Goal: Task Accomplishment & Management: Complete application form

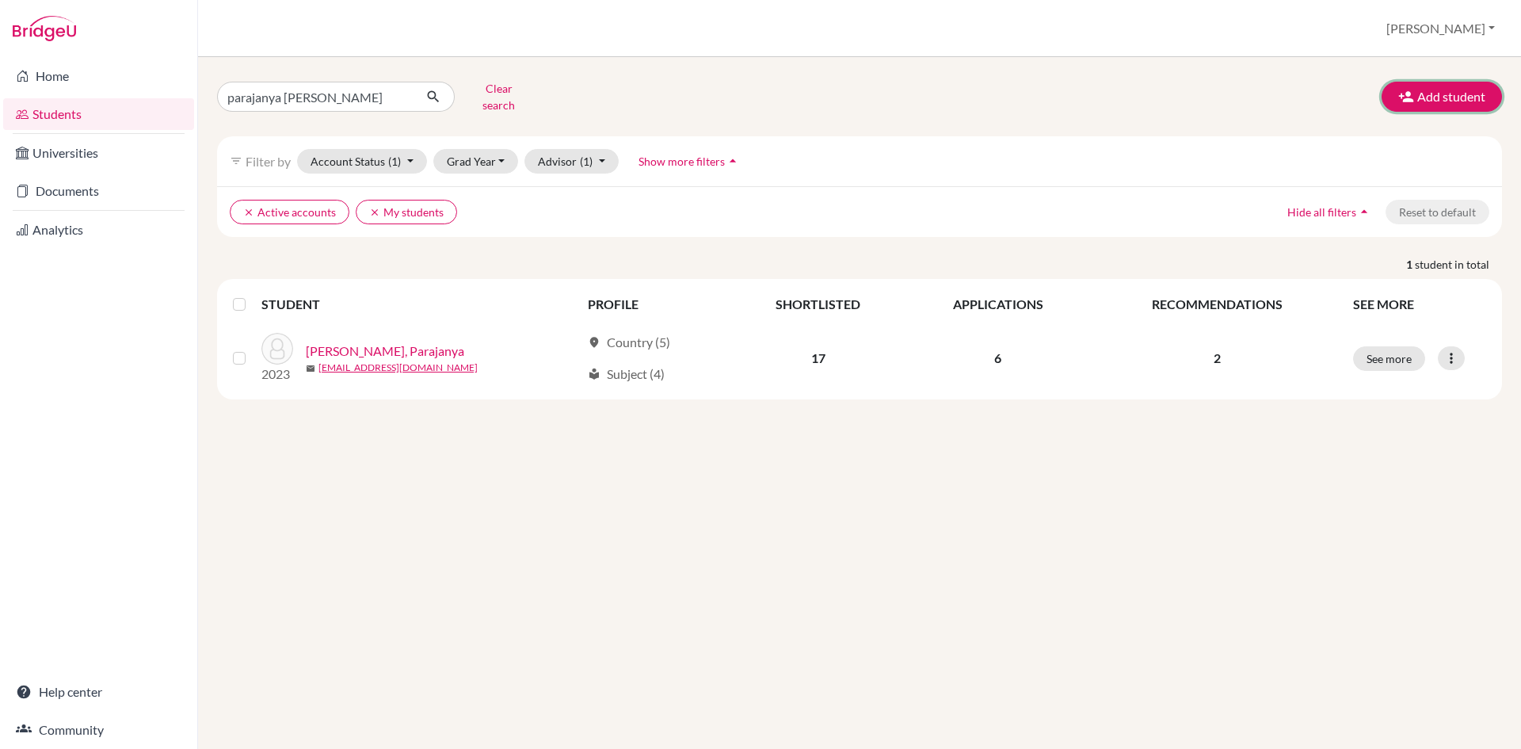
click at [1457, 82] on button "Add student" at bounding box center [1442, 97] width 120 height 30
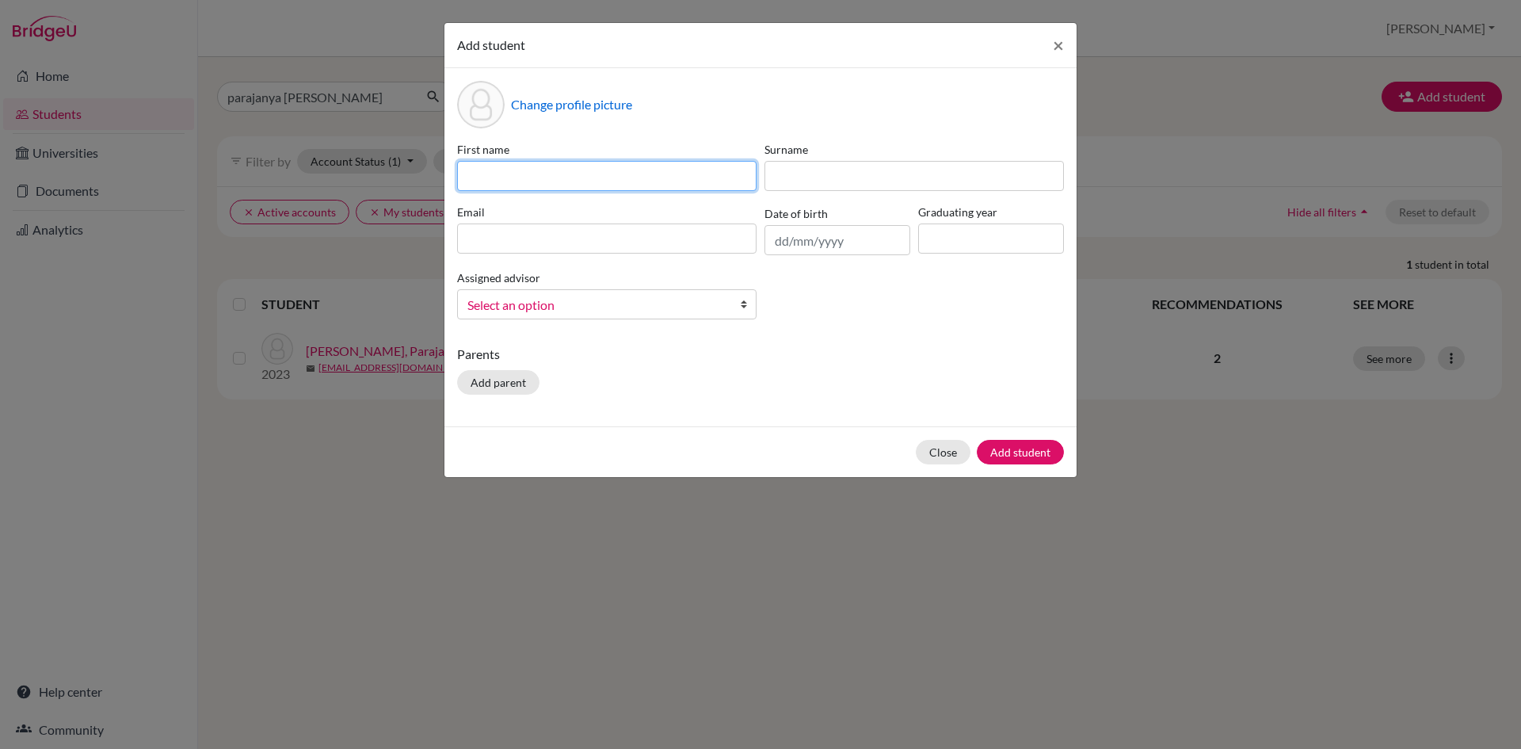
click at [536, 175] on input at bounding box center [606, 176] width 299 height 30
type input "[PERSON_NAME]"
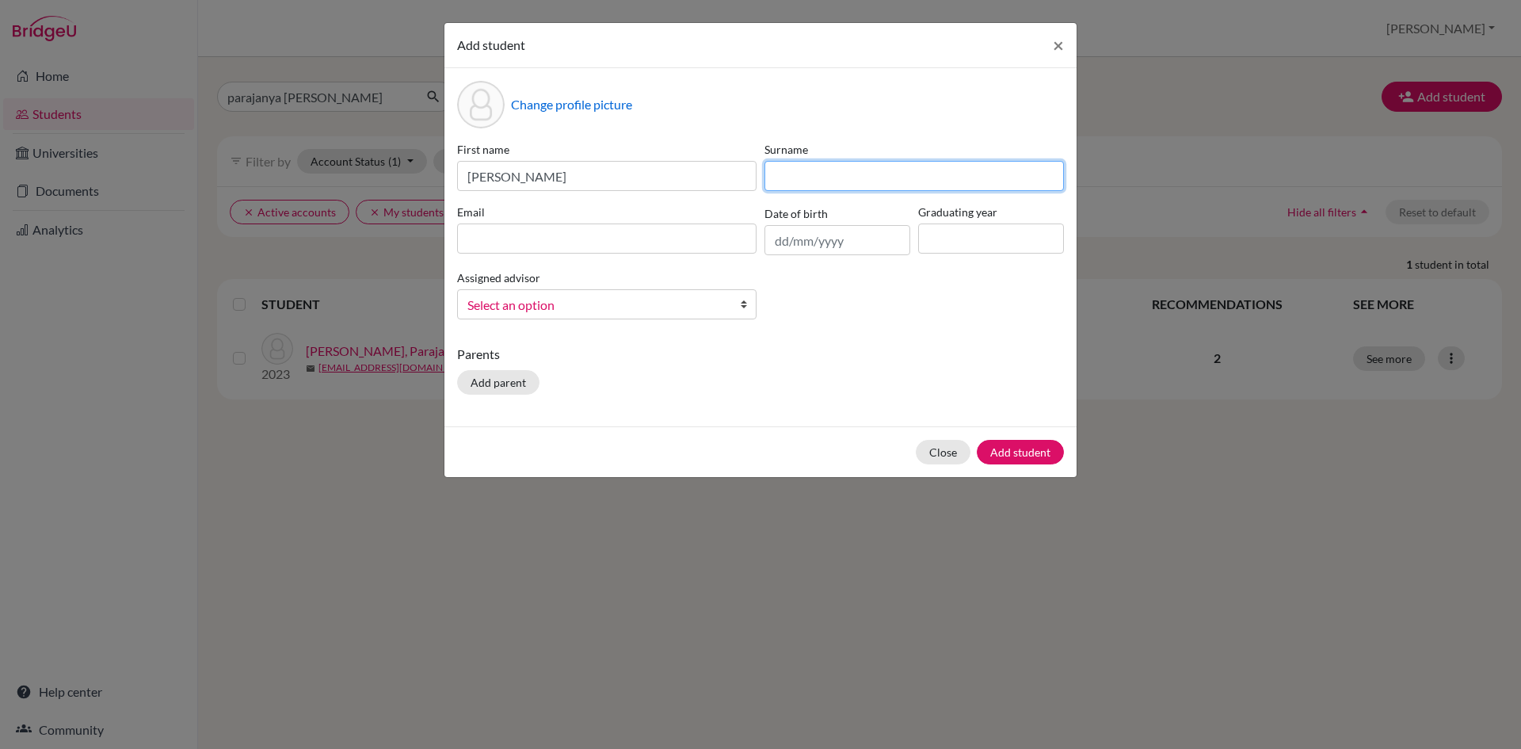
click at [815, 172] on input at bounding box center [913, 176] width 299 height 30
type input "[PERSON_NAME]"
click at [613, 238] on input at bounding box center [606, 238] width 299 height 30
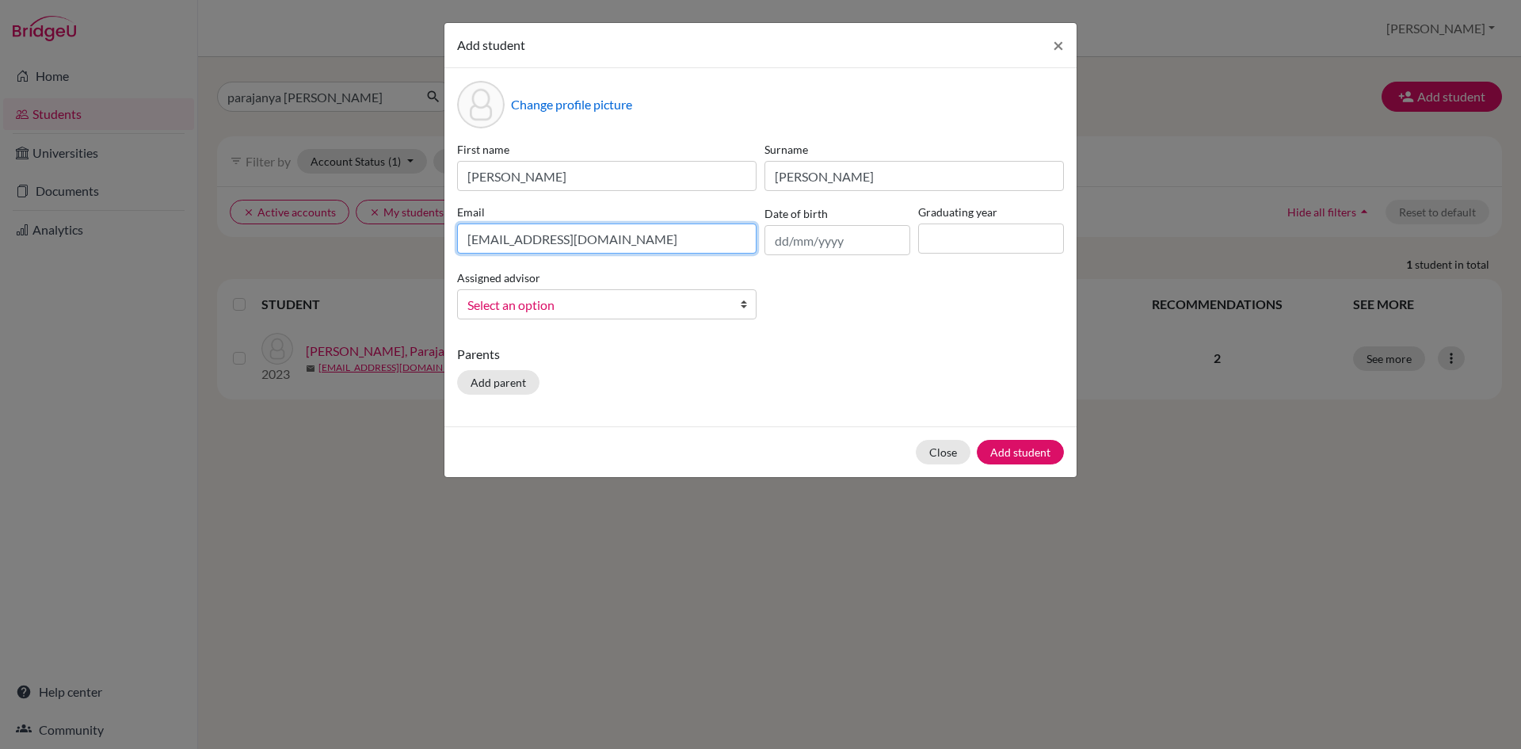
type input "[EMAIL_ADDRESS][DOMAIN_NAME]"
click at [780, 250] on input "text" at bounding box center [837, 240] width 146 height 30
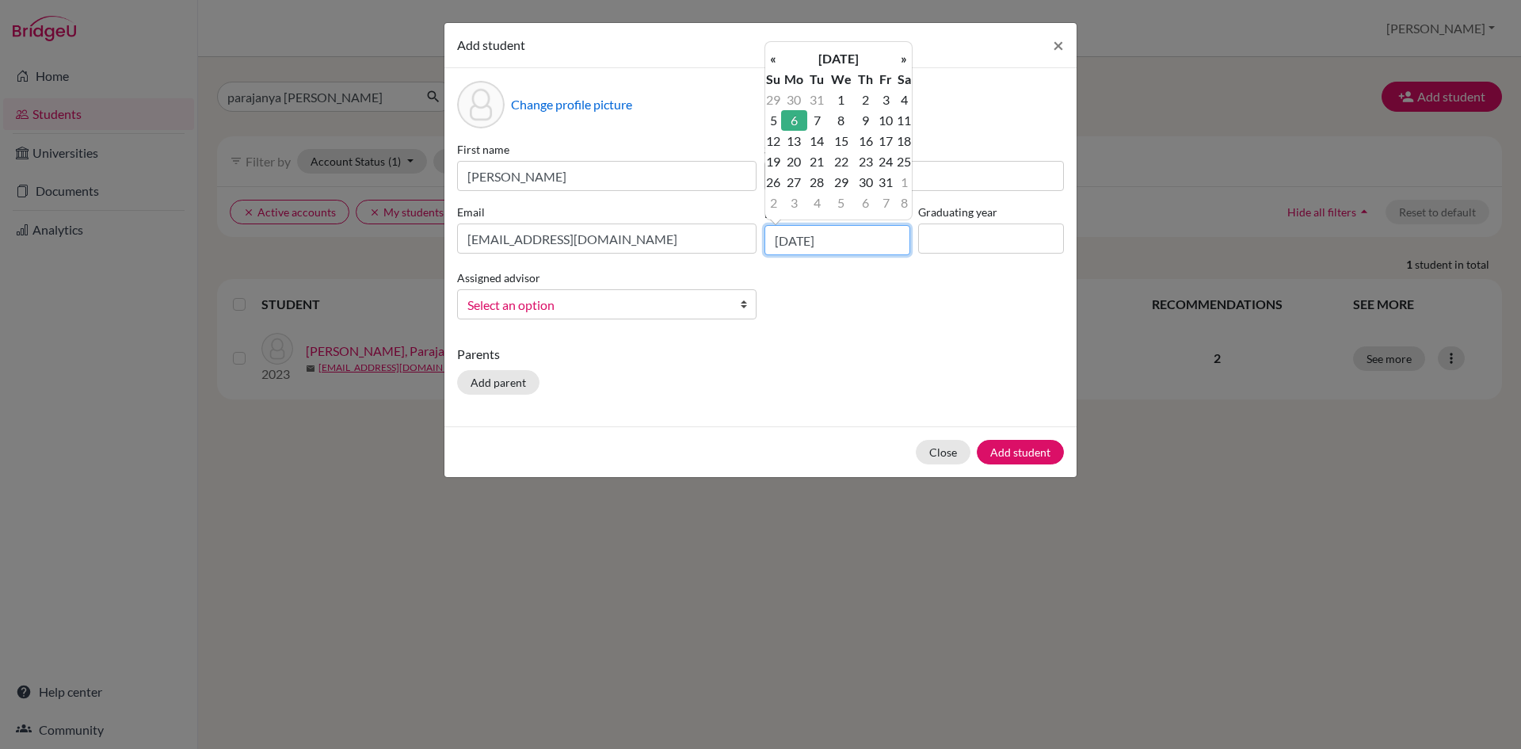
type input "[DATE]"
click at [950, 242] on input at bounding box center [991, 238] width 146 height 30
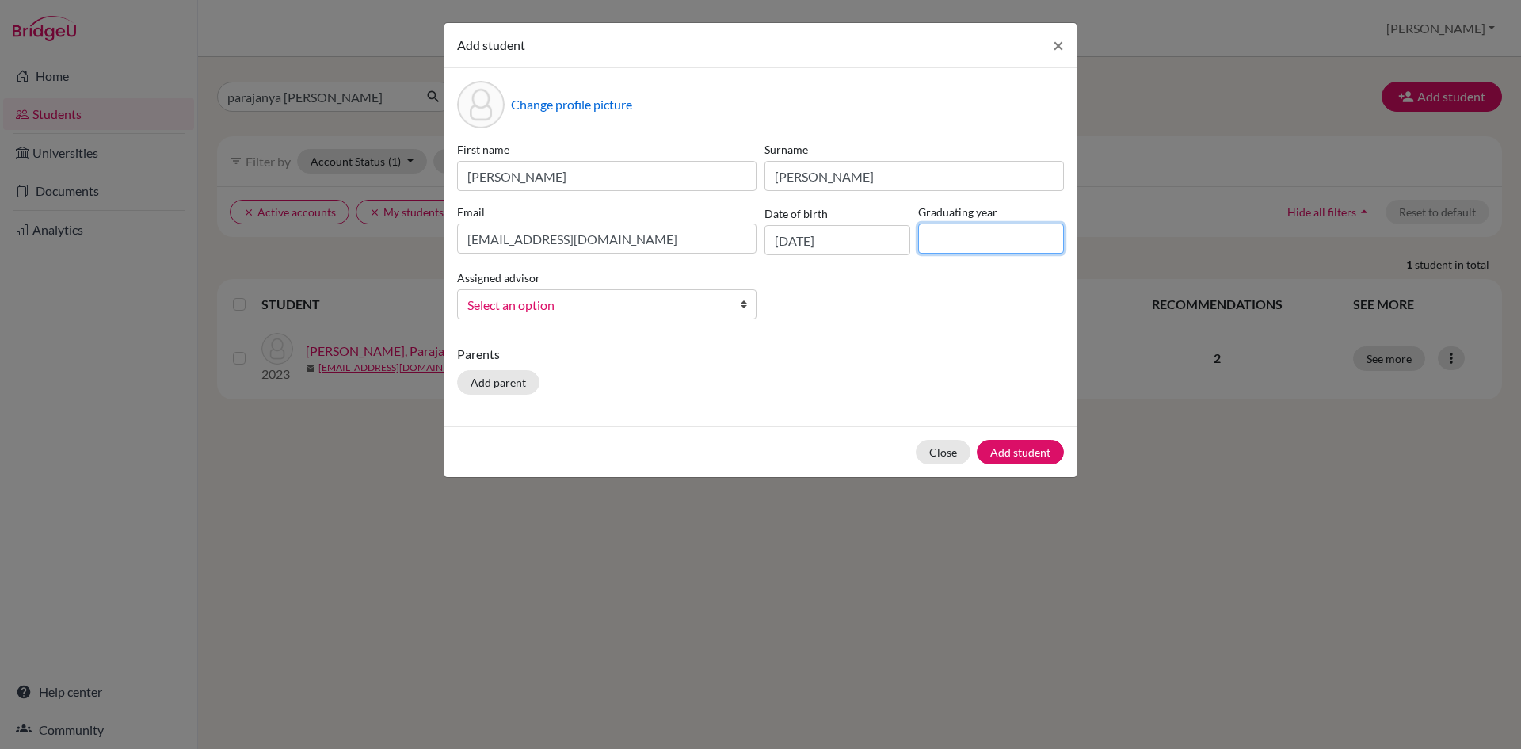
type input "2024"
click at [633, 307] on span "Select an option" at bounding box center [596, 305] width 258 height 21
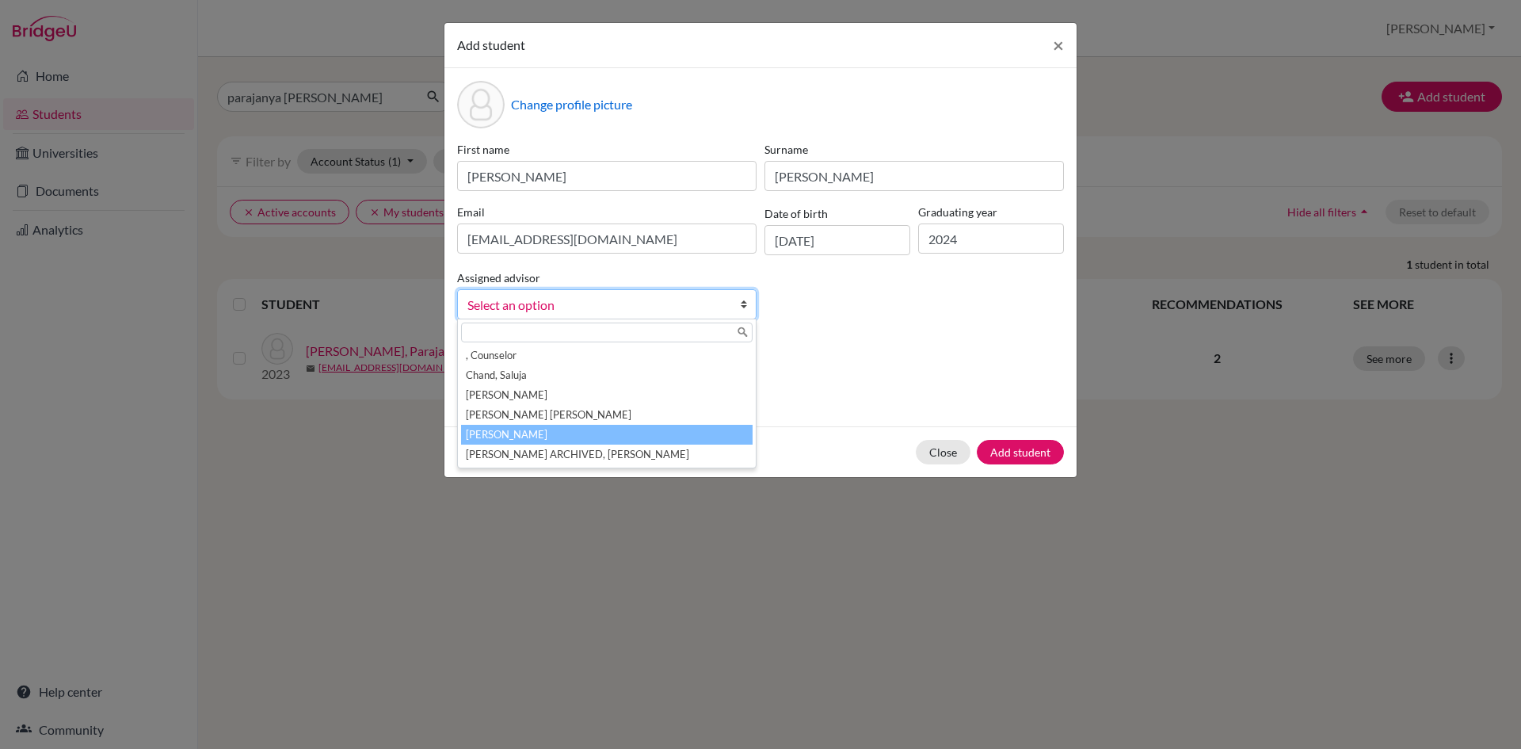
click at [536, 436] on li "[PERSON_NAME]" at bounding box center [607, 435] width 292 height 20
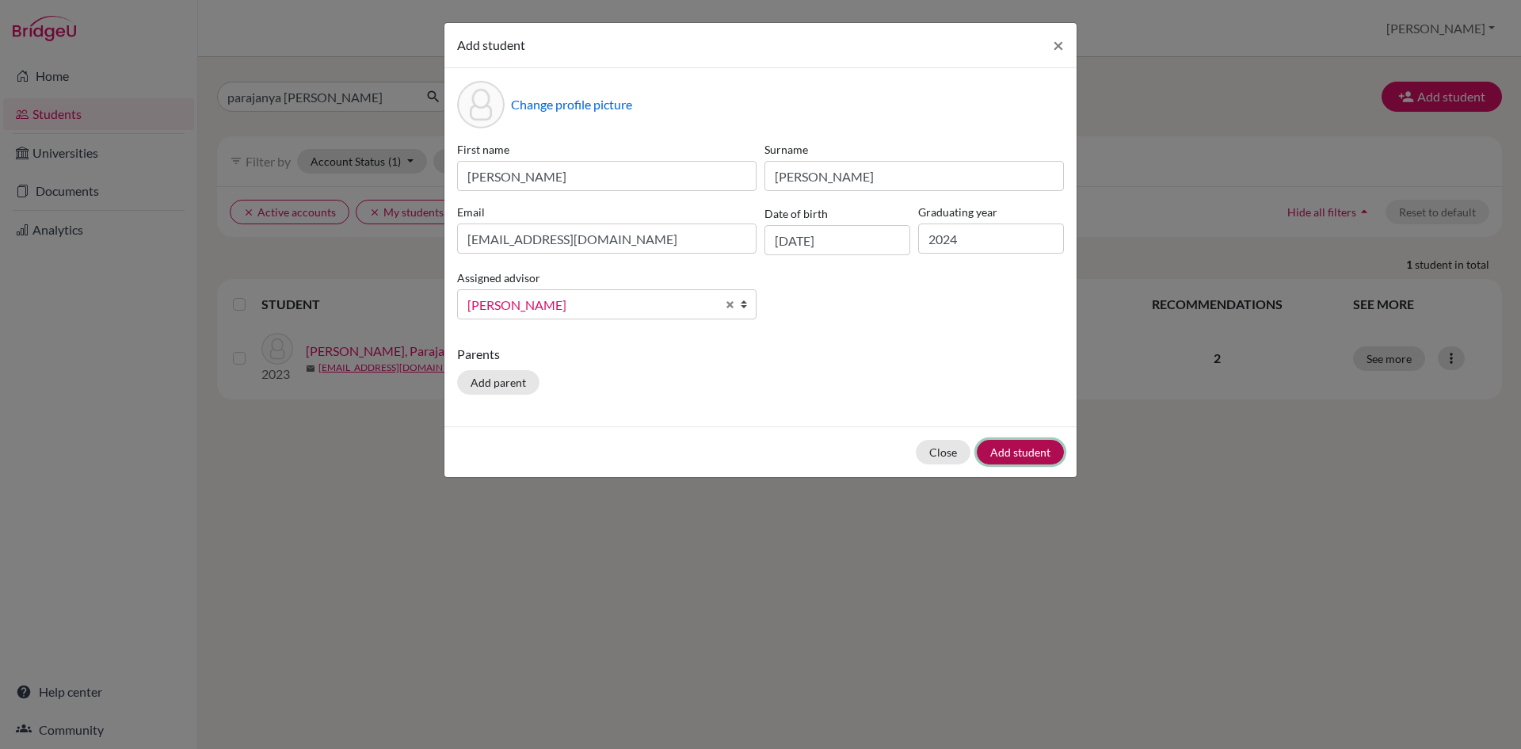
click at [1006, 452] on button "Add student" at bounding box center [1020, 452] width 87 height 25
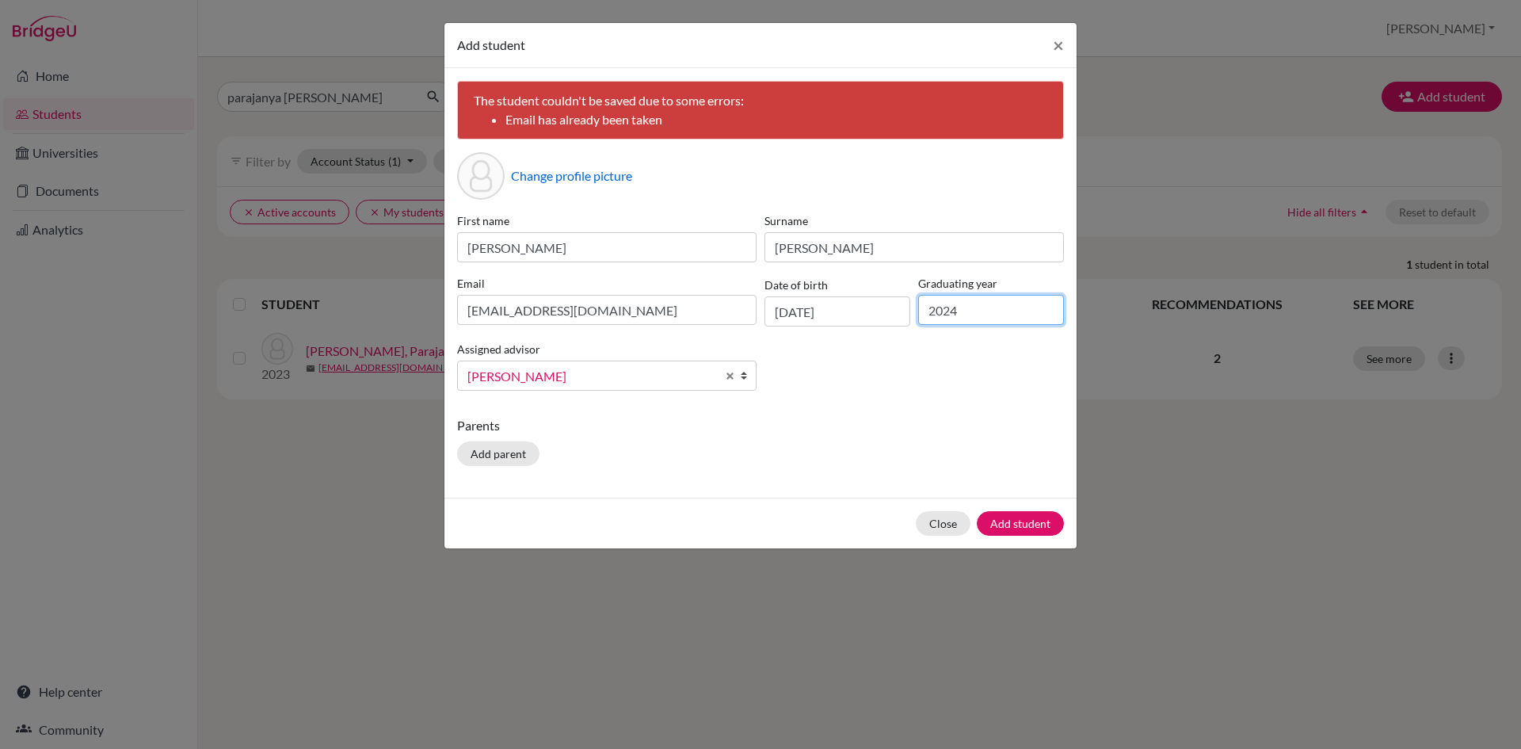
click at [965, 311] on input "2024" at bounding box center [991, 310] width 146 height 30
type input "2025"
click at [1033, 523] on button "Add student" at bounding box center [1020, 523] width 87 height 25
click at [943, 524] on button "Close" at bounding box center [943, 523] width 55 height 25
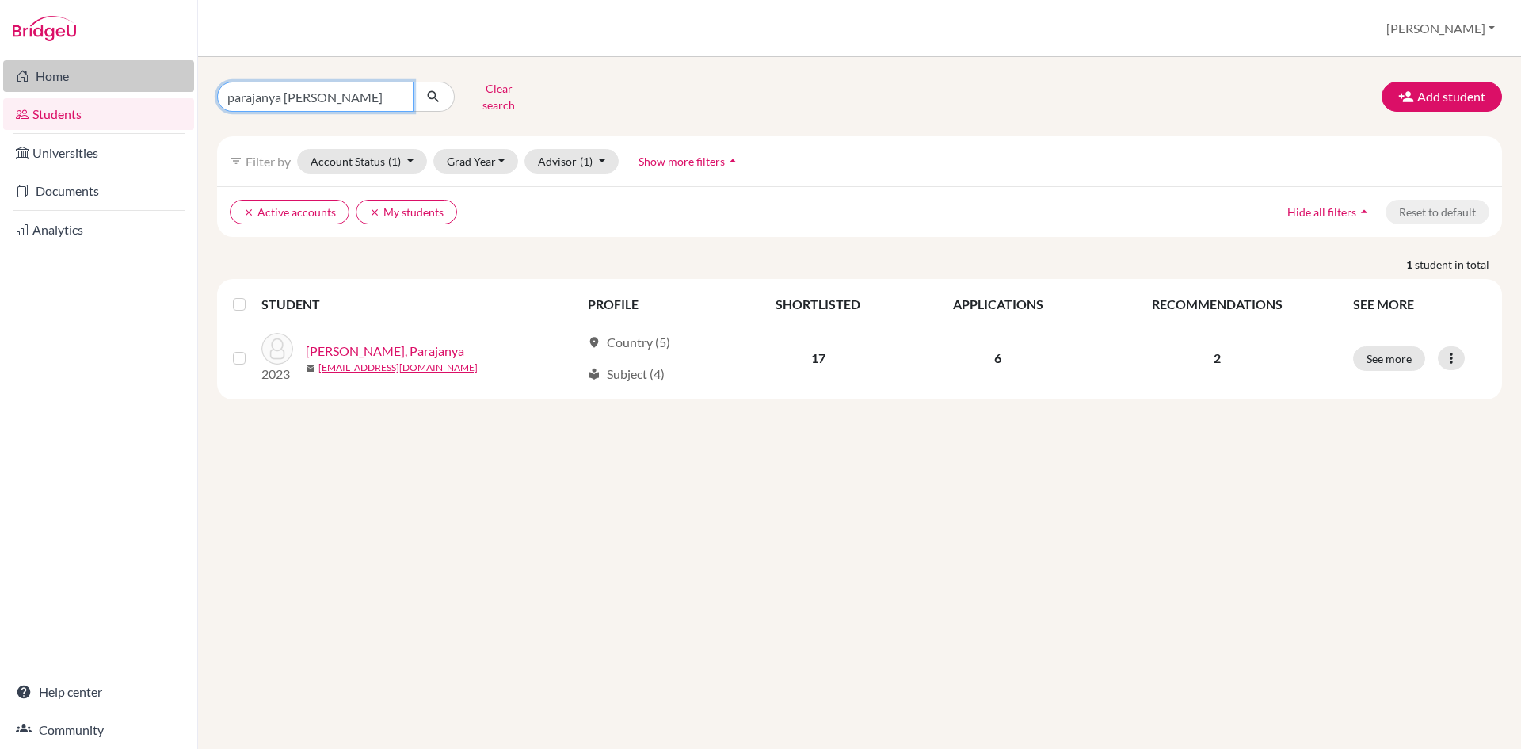
drag, startPoint x: 341, startPoint y: 95, endPoint x: 114, endPoint y: 90, distance: 226.6
click at [114, 90] on div "Home Students Universities Documents Analytics Help center Community Students o…" at bounding box center [760, 374] width 1521 height 749
type input "[PERSON_NAME] [PERSON_NAME]"
click button "submit" at bounding box center [434, 97] width 42 height 30
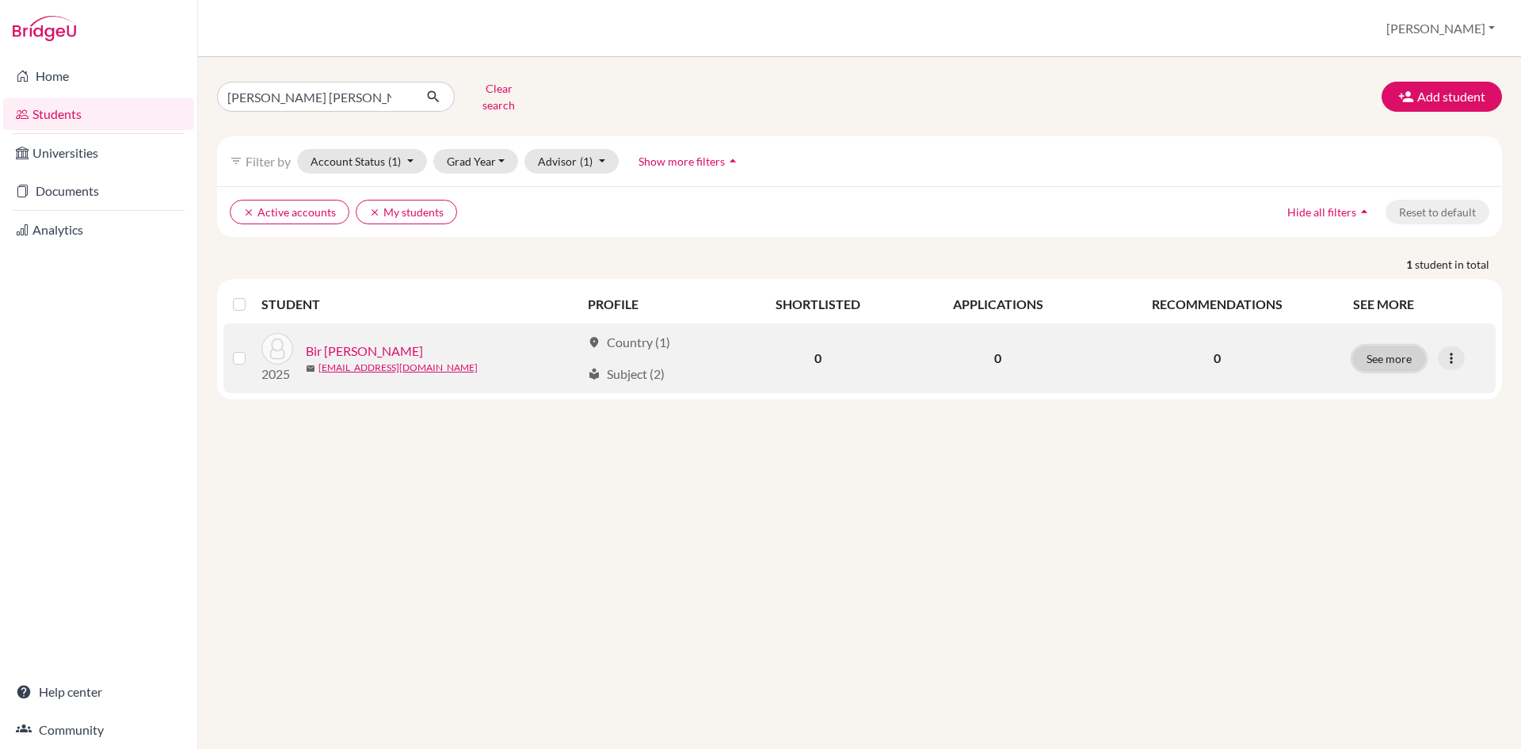
click at [1392, 346] on button "See more" at bounding box center [1389, 358] width 72 height 25
click at [1454, 350] on icon at bounding box center [1451, 358] width 16 height 16
click at [1387, 380] on button "Edit student" at bounding box center [1382, 391] width 125 height 25
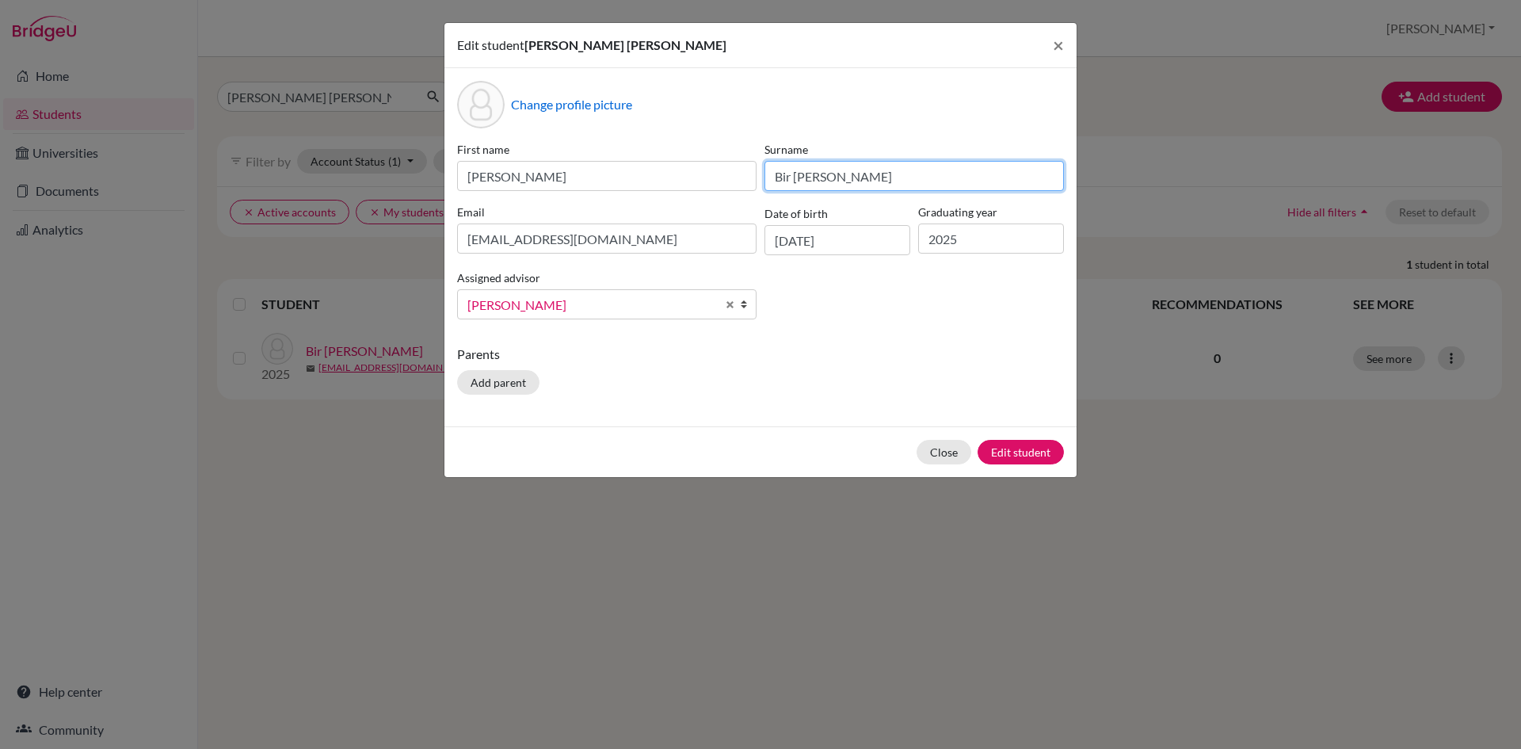
drag, startPoint x: 793, startPoint y: 177, endPoint x: 772, endPoint y: 175, distance: 21.4
click at [772, 175] on input "Bir [PERSON_NAME]" at bounding box center [913, 176] width 299 height 30
type input "[PERSON_NAME]"
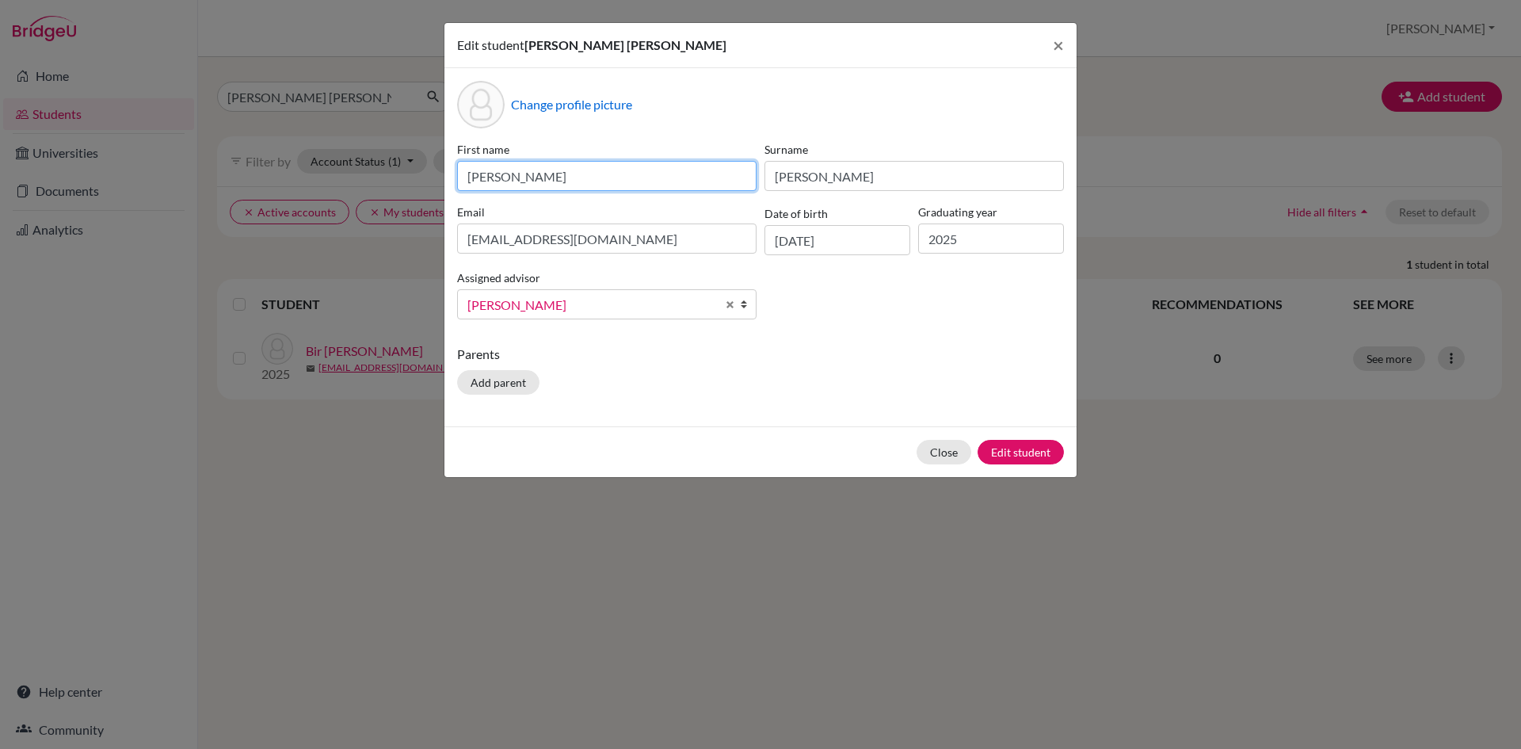
click at [551, 184] on input "[PERSON_NAME]" at bounding box center [606, 176] width 299 height 30
type input "[PERSON_NAME]"
click at [1017, 452] on button "Edit student" at bounding box center [1021, 452] width 86 height 25
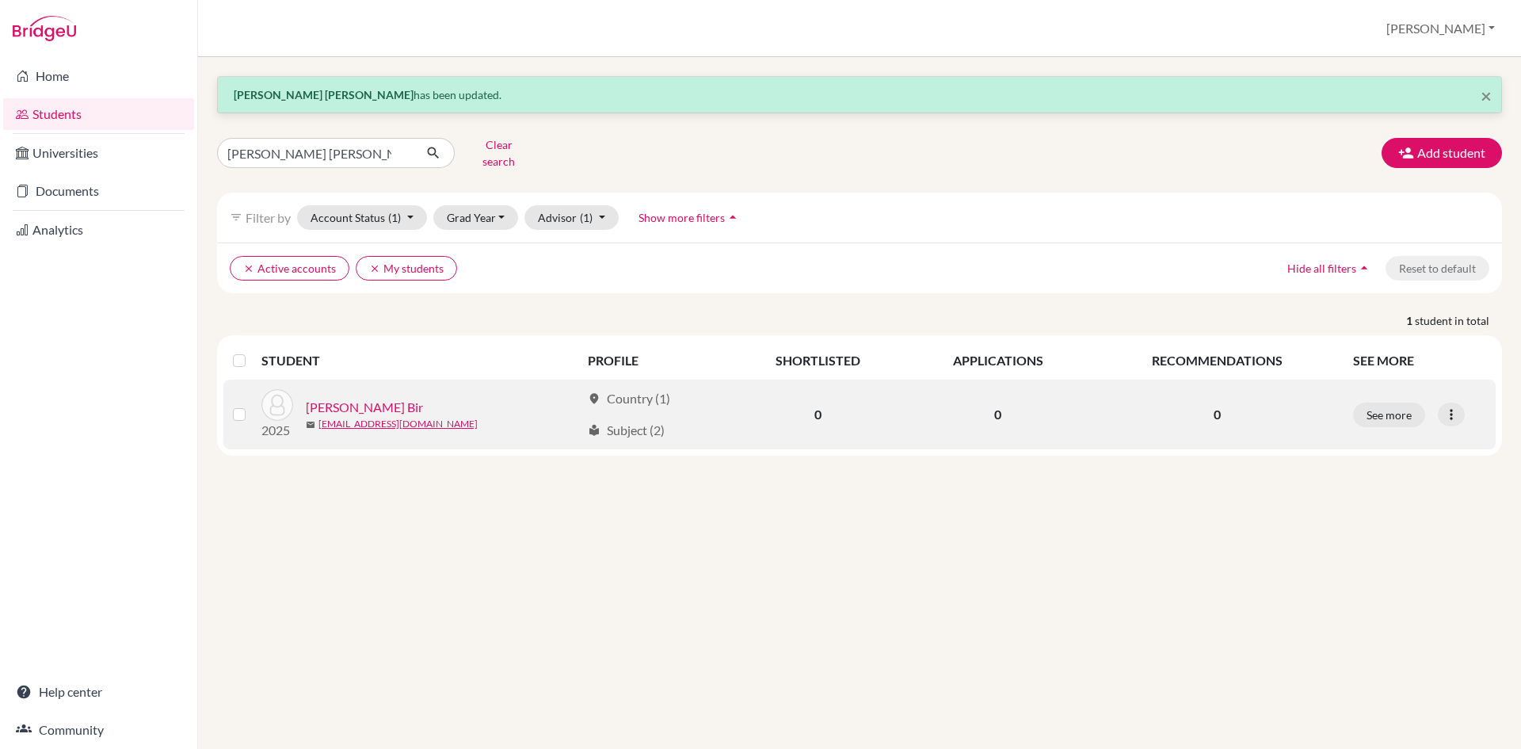
click at [364, 398] on link "[PERSON_NAME] Bir" at bounding box center [364, 407] width 117 height 19
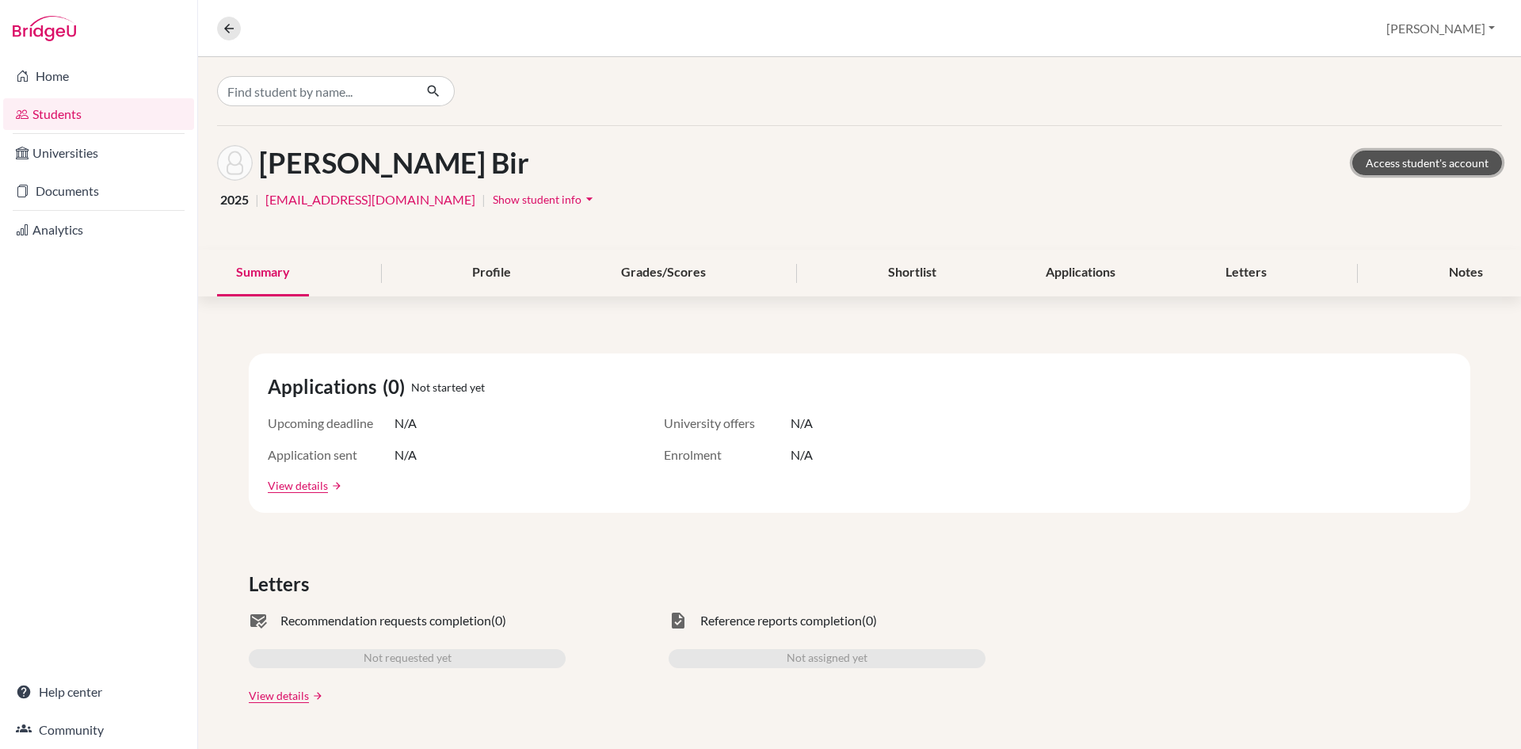
click at [1382, 162] on link "Access student's account" at bounding box center [1427, 163] width 150 height 25
click at [581, 199] on icon "arrow_drop_down" at bounding box center [589, 199] width 16 height 16
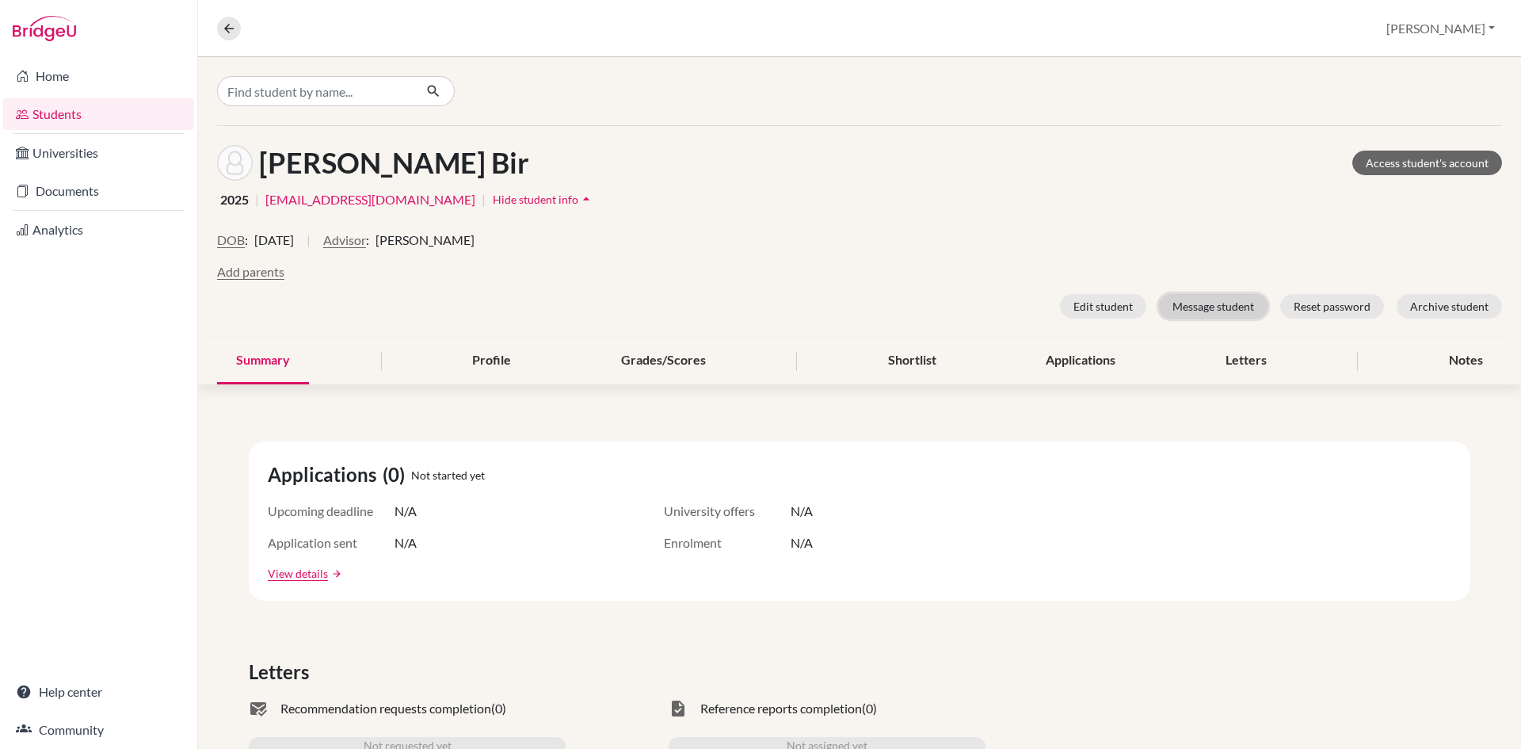
click at [1187, 308] on button "Message student" at bounding box center [1213, 306] width 109 height 25
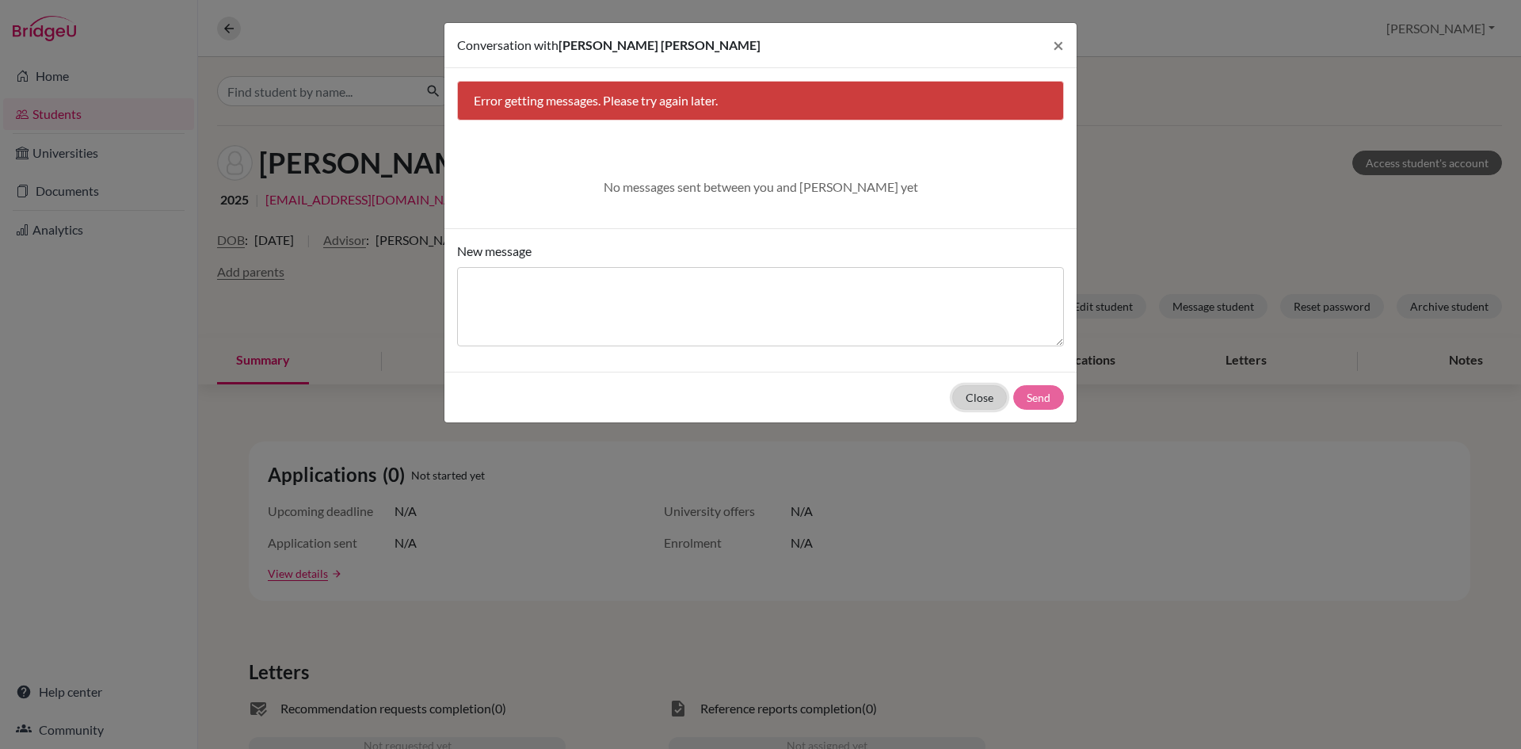
click at [982, 396] on button "Close" at bounding box center [979, 397] width 55 height 25
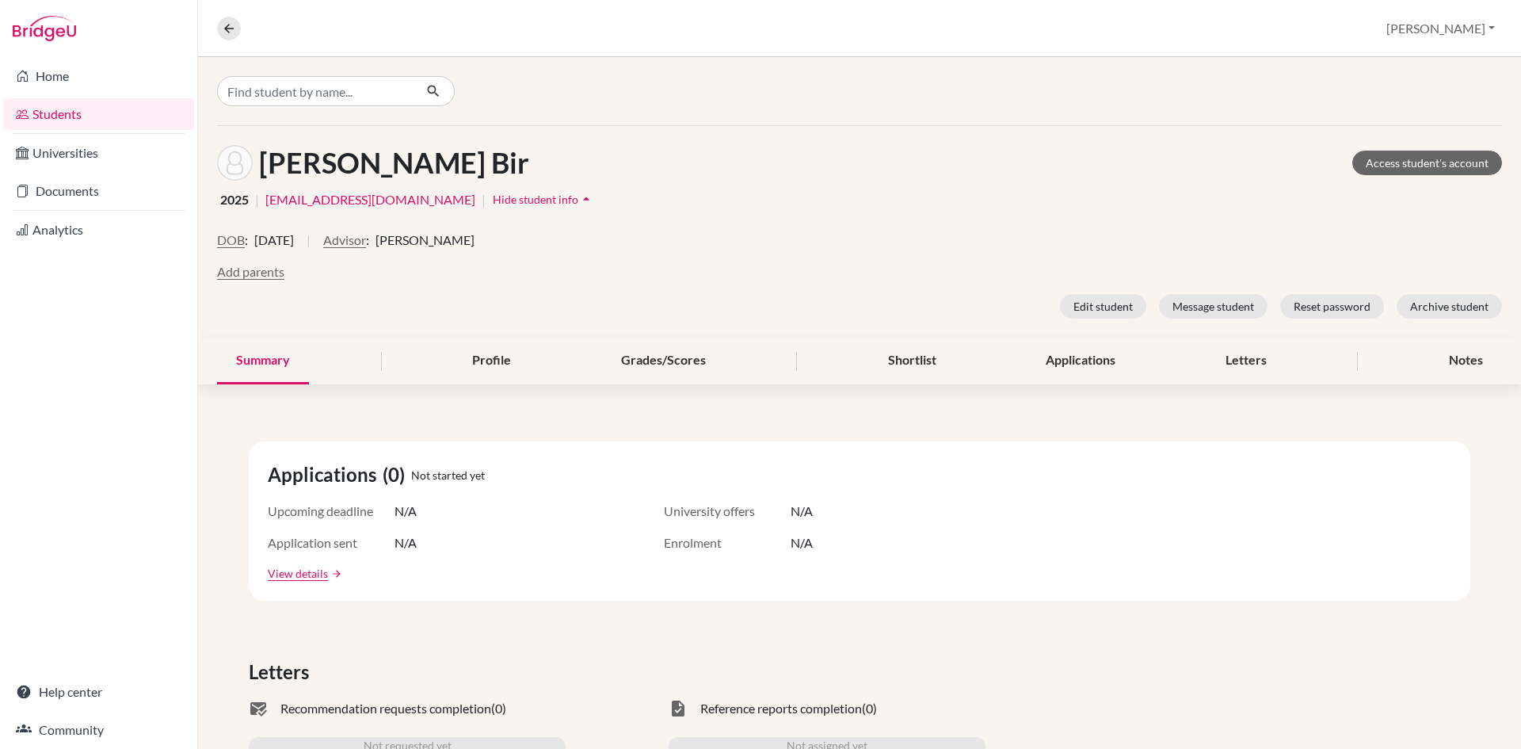
click at [578, 197] on icon "arrow_drop_up" at bounding box center [586, 199] width 16 height 16
